Goal: Transaction & Acquisition: Download file/media

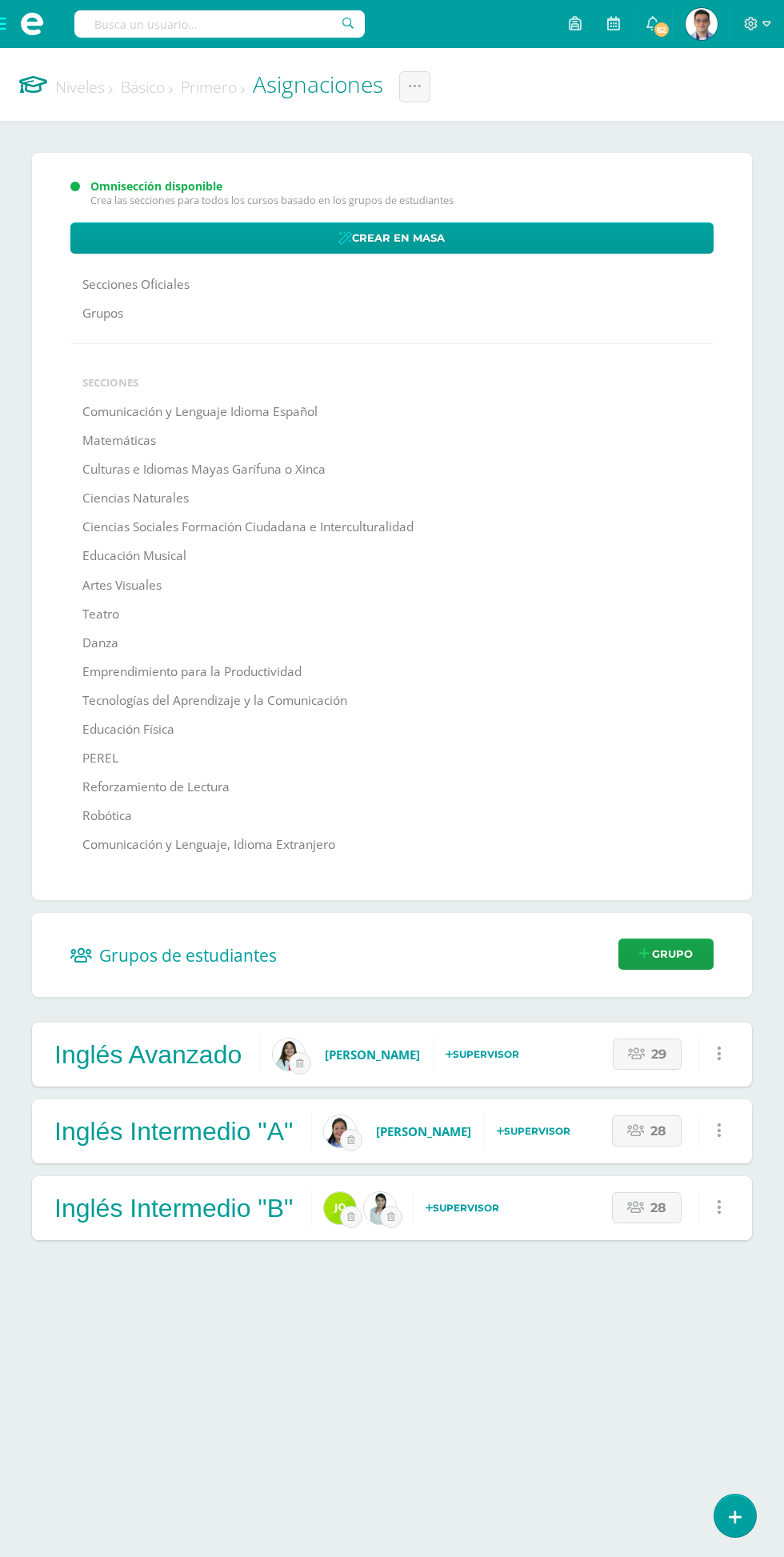
click at [173, 22] on input "text" at bounding box center [219, 24] width 290 height 28
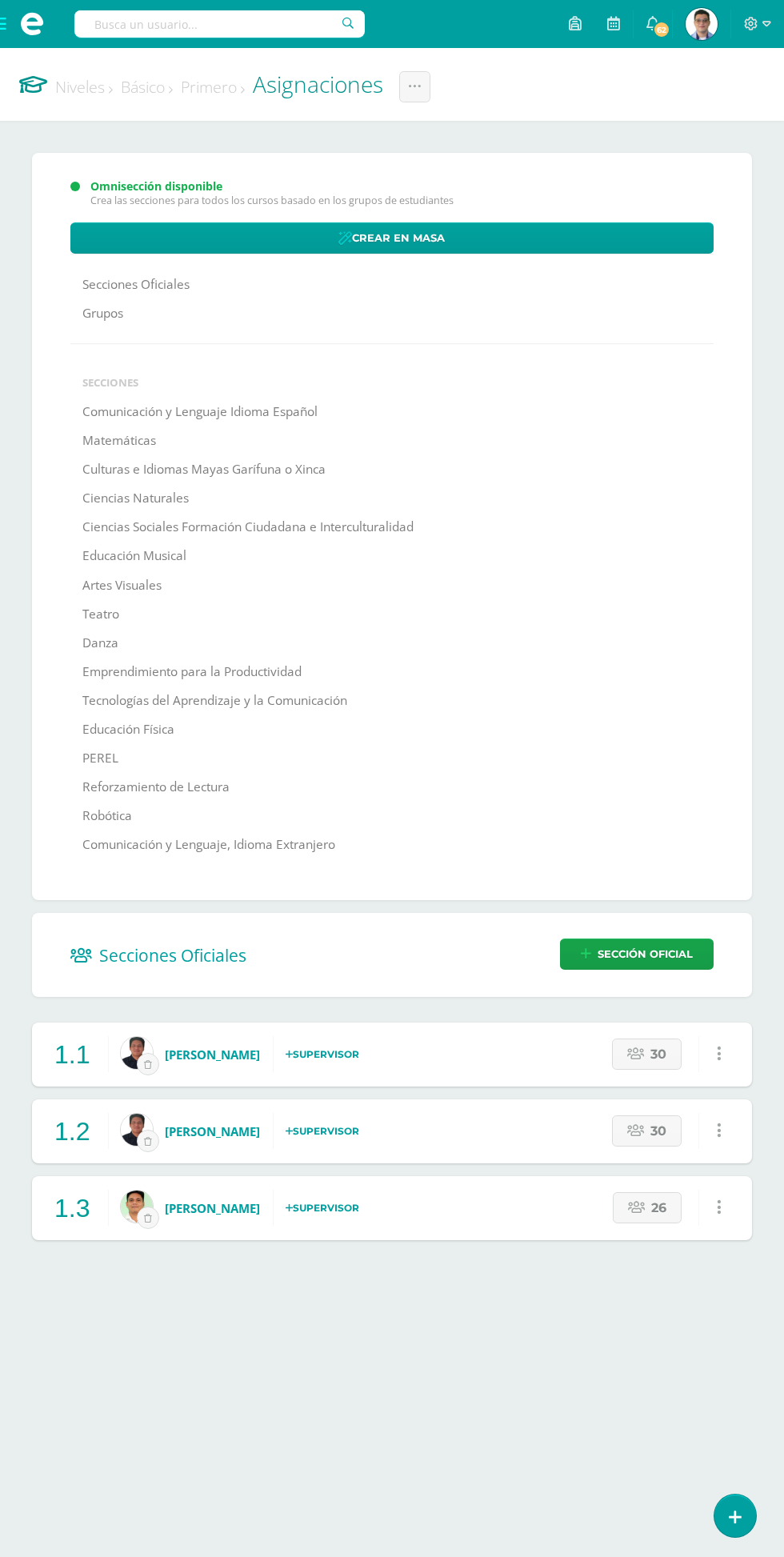
click at [175, 24] on input "text" at bounding box center [219, 24] width 290 height 28
type input "Celina"
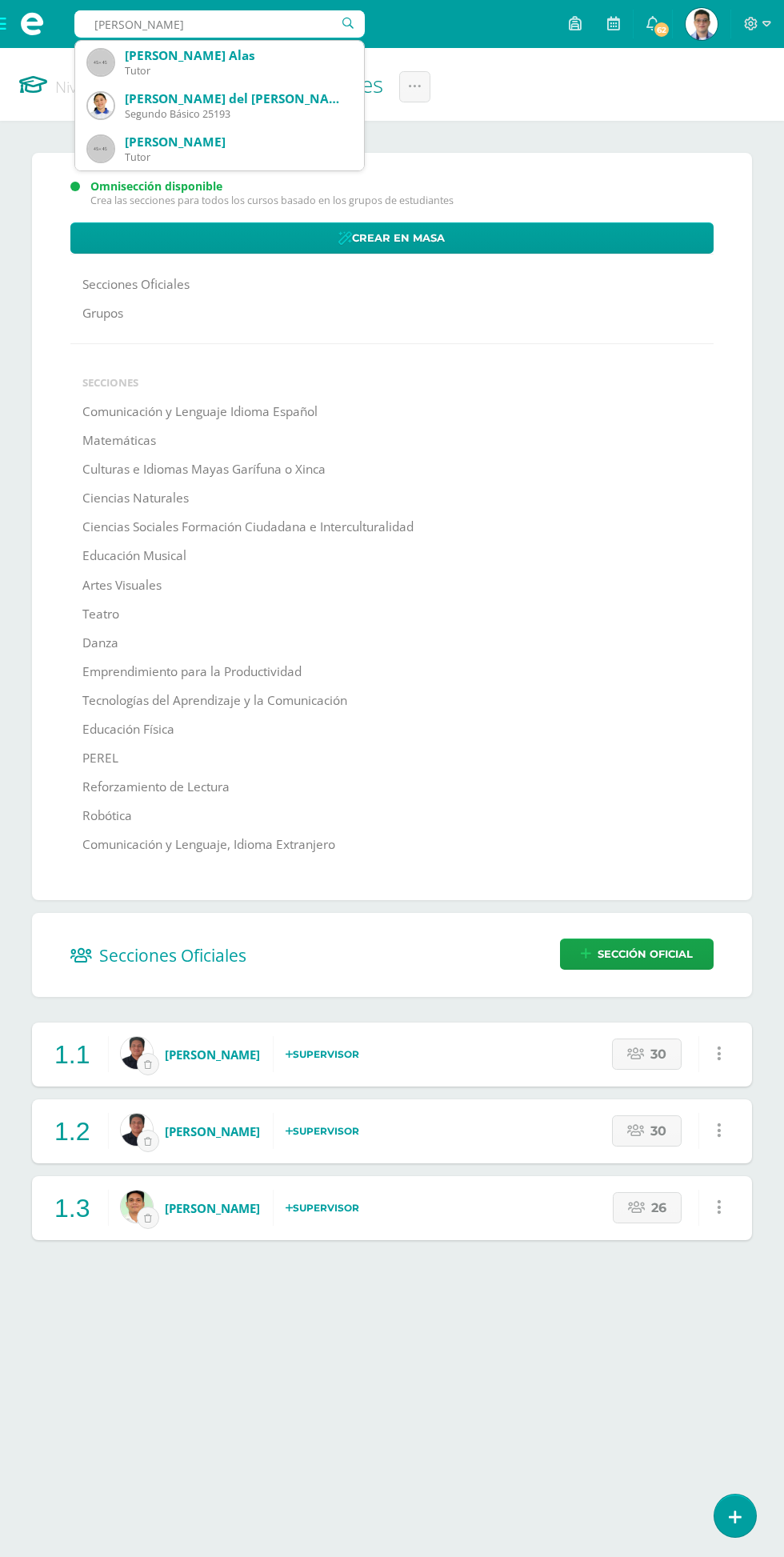
click at [197, 106] on div "Celina del Carmen Sagastume Lémus" at bounding box center [238, 99] width 227 height 17
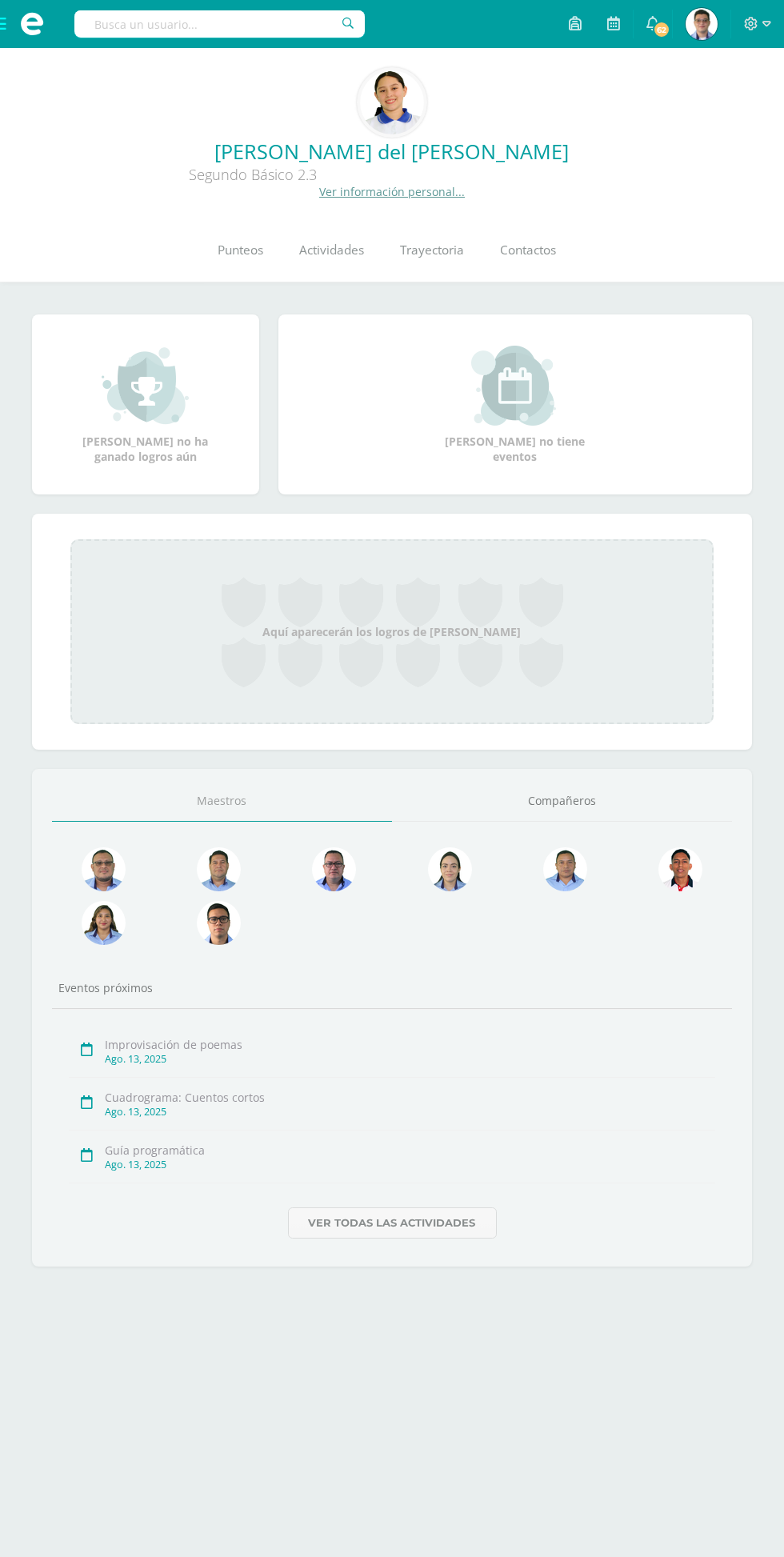
click at [250, 262] on link "Punteos" at bounding box center [240, 250] width 82 height 64
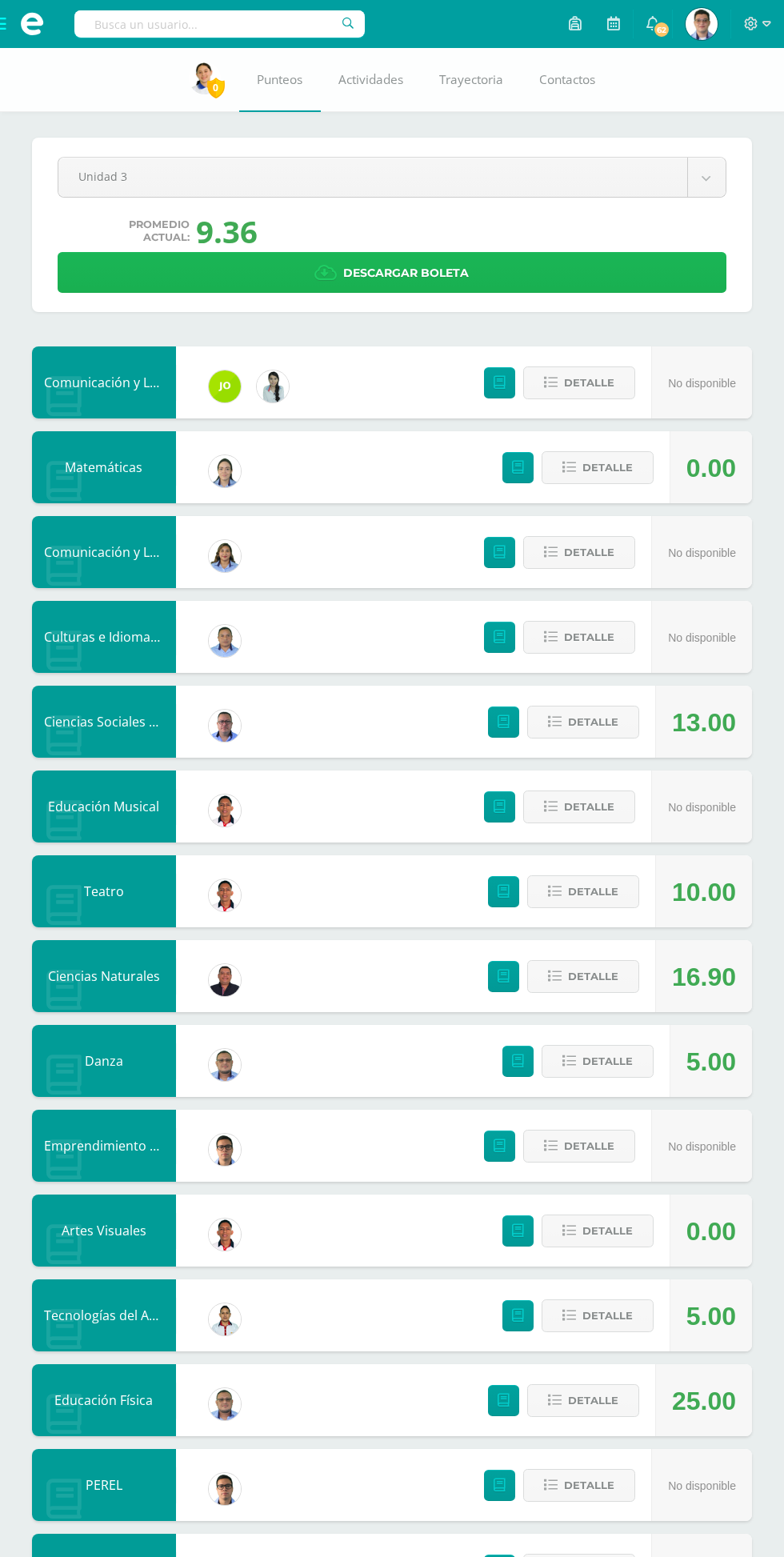
click at [216, 277] on link "Descargar boleta" at bounding box center [392, 272] width 669 height 41
